Goal: Task Accomplishment & Management: Manage account settings

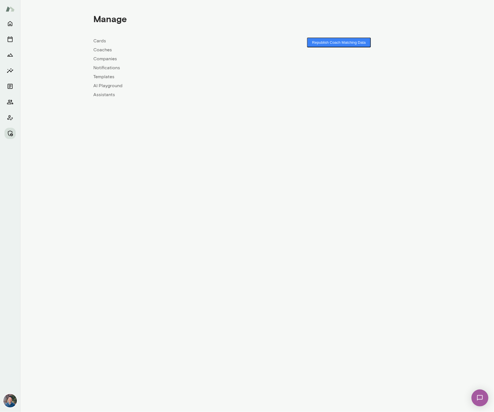
click at [112, 59] on link "Companies" at bounding box center [175, 58] width 164 height 7
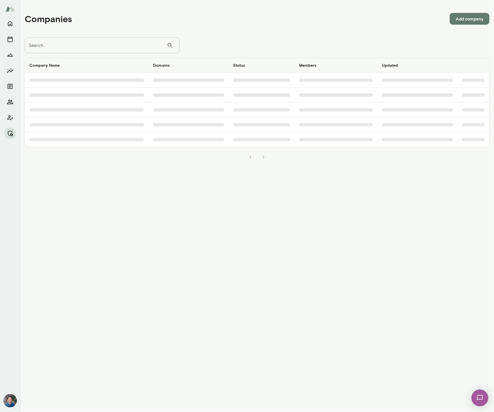
click at [105, 45] on input "Search..." at bounding box center [96, 46] width 142 height 16
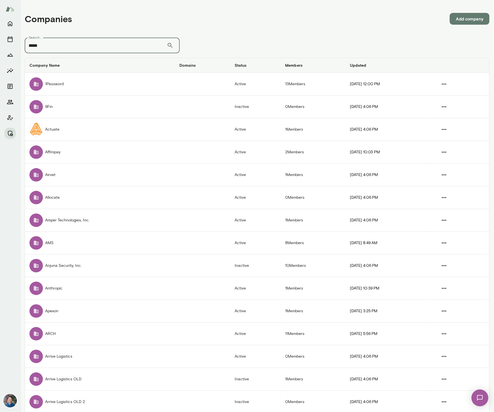
type input "*****"
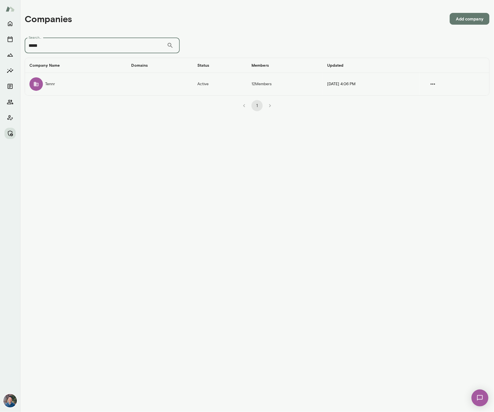
click at [94, 80] on td "Tennr" at bounding box center [76, 84] width 102 height 22
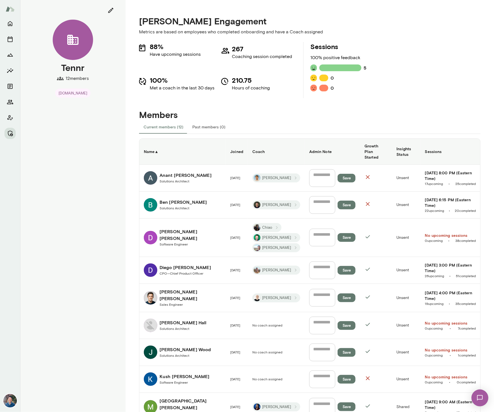
click at [179, 229] on h6 "[PERSON_NAME]" at bounding box center [190, 234] width 62 height 13
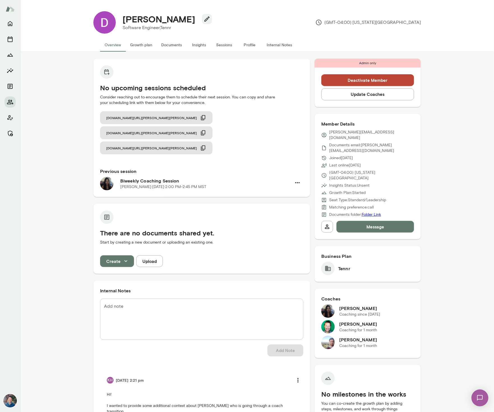
click at [225, 46] on button "Sessions" at bounding box center [223, 44] width 25 height 13
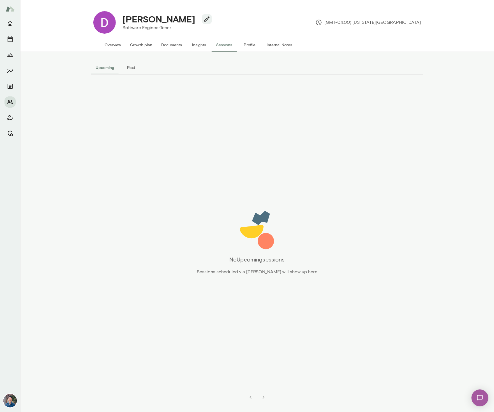
click at [126, 71] on button "Past" at bounding box center [130, 67] width 25 height 13
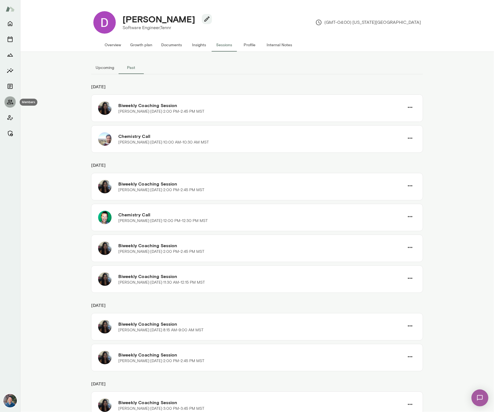
drag, startPoint x: 11, startPoint y: 101, endPoint x: 23, endPoint y: 94, distance: 13.8
click at [11, 101] on icon "Members" at bounding box center [10, 102] width 7 height 7
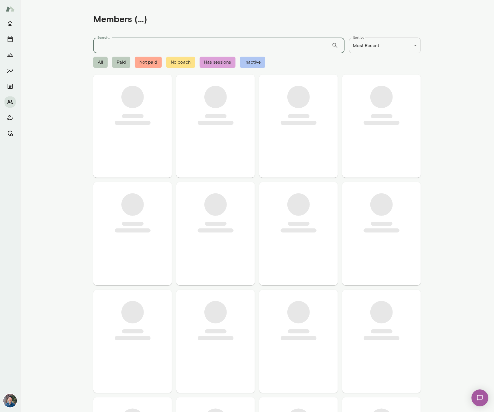
click at [113, 49] on input "Search..." at bounding box center [212, 46] width 238 height 16
paste input "**********"
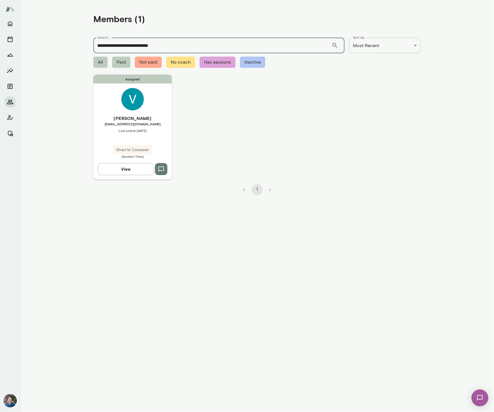
type input "**********"
click at [162, 115] on h6 "[PERSON_NAME]" at bounding box center [132, 118] width 78 height 7
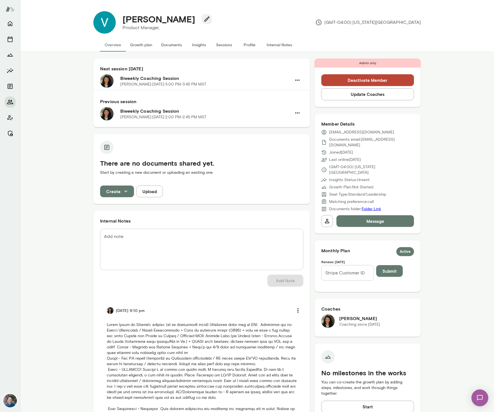
click at [230, 46] on button "Sessions" at bounding box center [223, 44] width 25 height 13
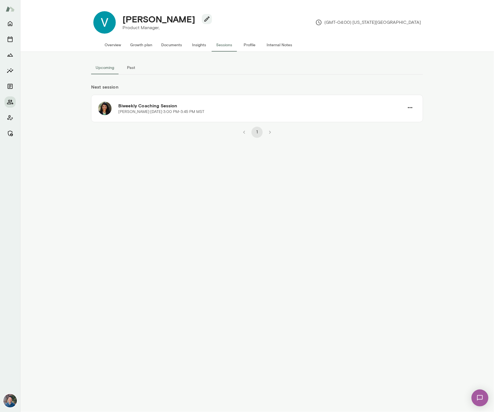
click at [128, 66] on button "Past" at bounding box center [130, 67] width 25 height 13
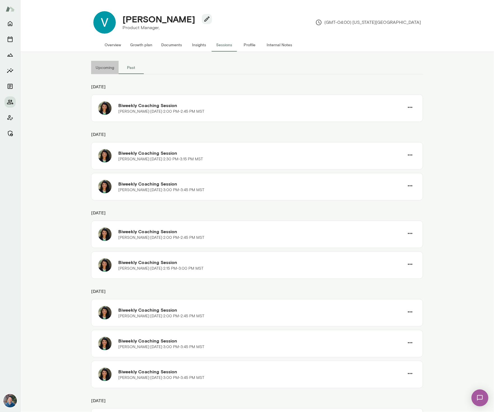
click at [101, 70] on button "Upcoming" at bounding box center [104, 67] width 27 height 13
